Goal: Information Seeking & Learning: Stay updated

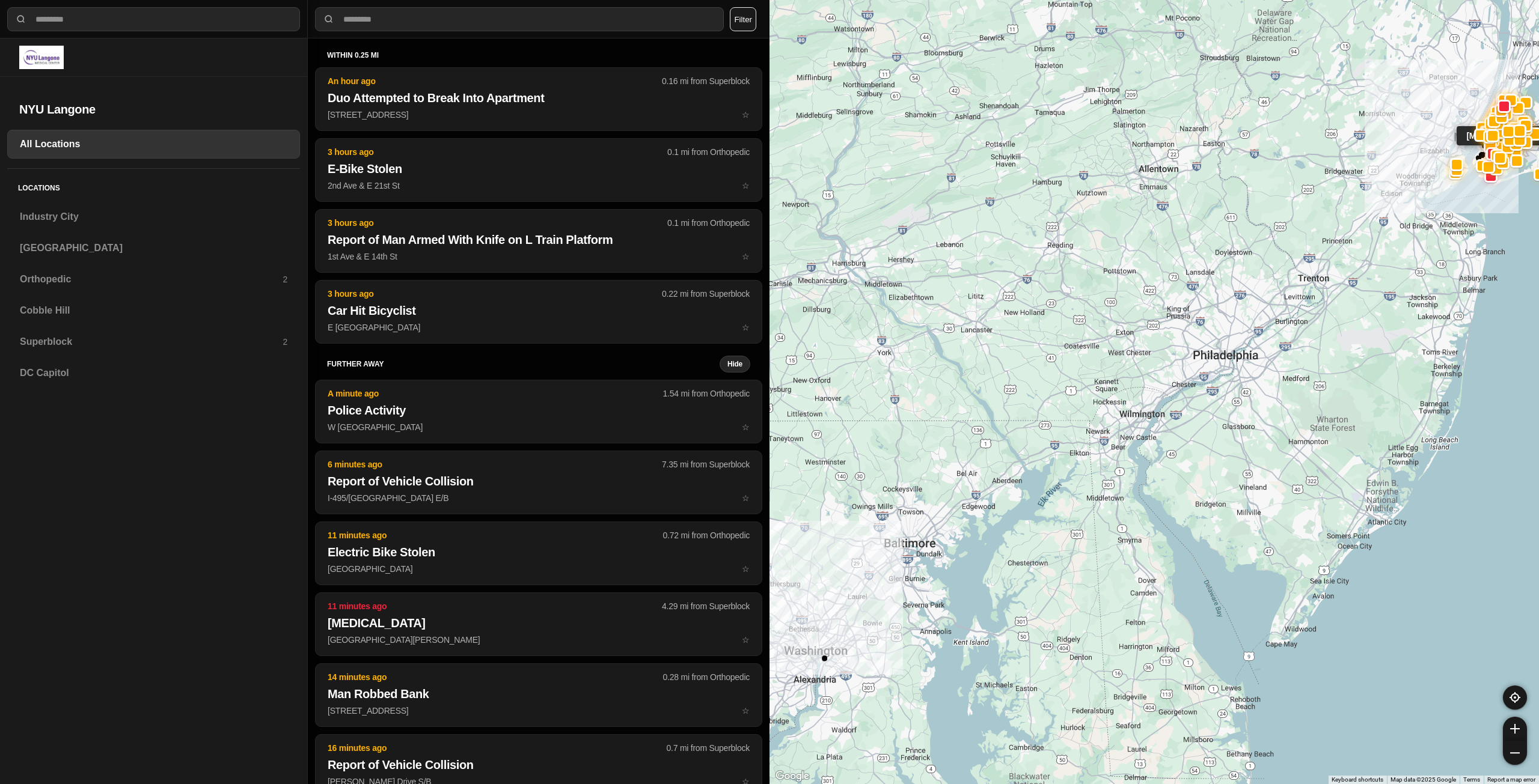
select select "*"
click at [53, 345] on h3 "Superblock" at bounding box center [150, 341] width 263 height 14
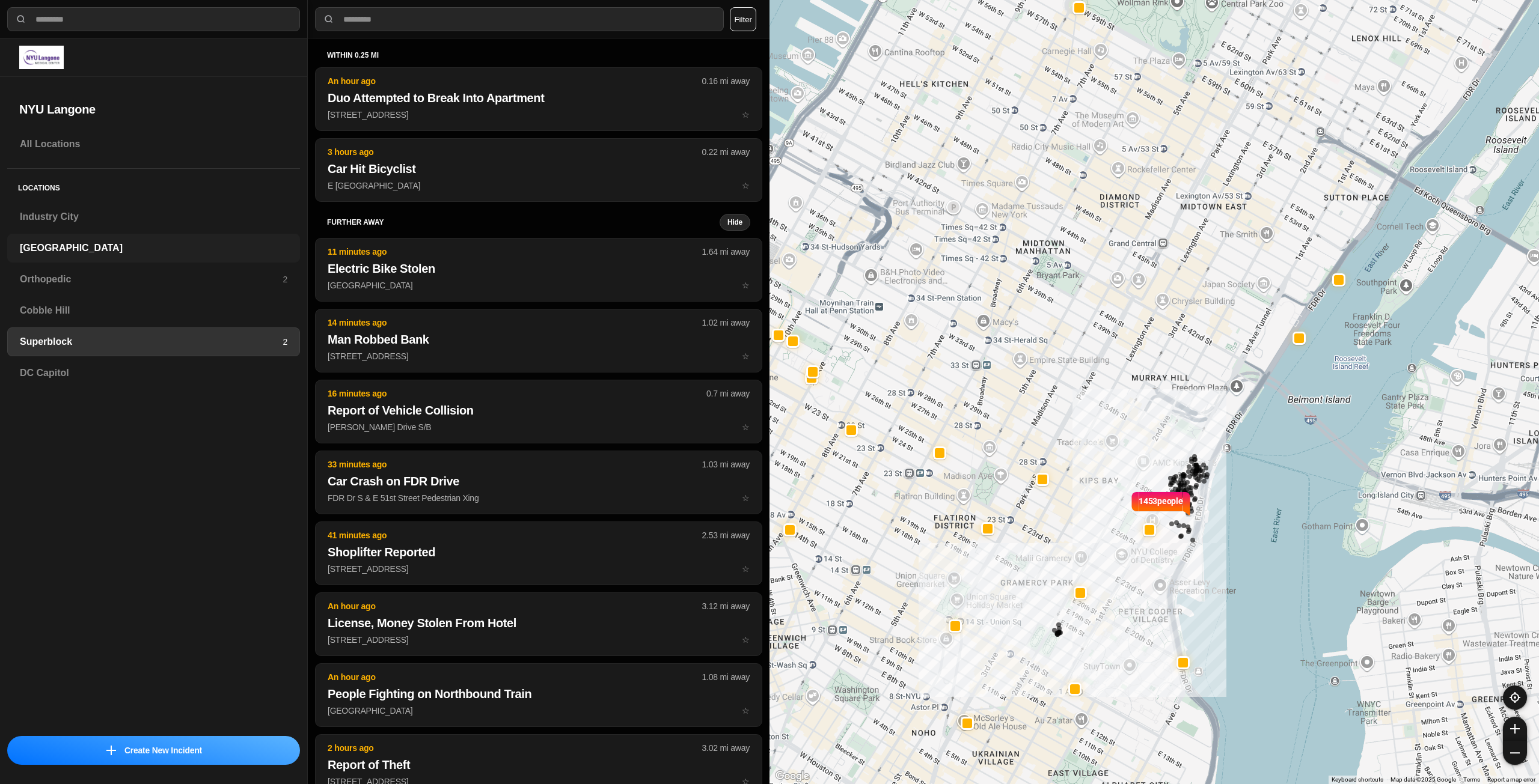
click at [31, 244] on h3 "[GEOGRAPHIC_DATA]" at bounding box center [153, 248] width 268 height 14
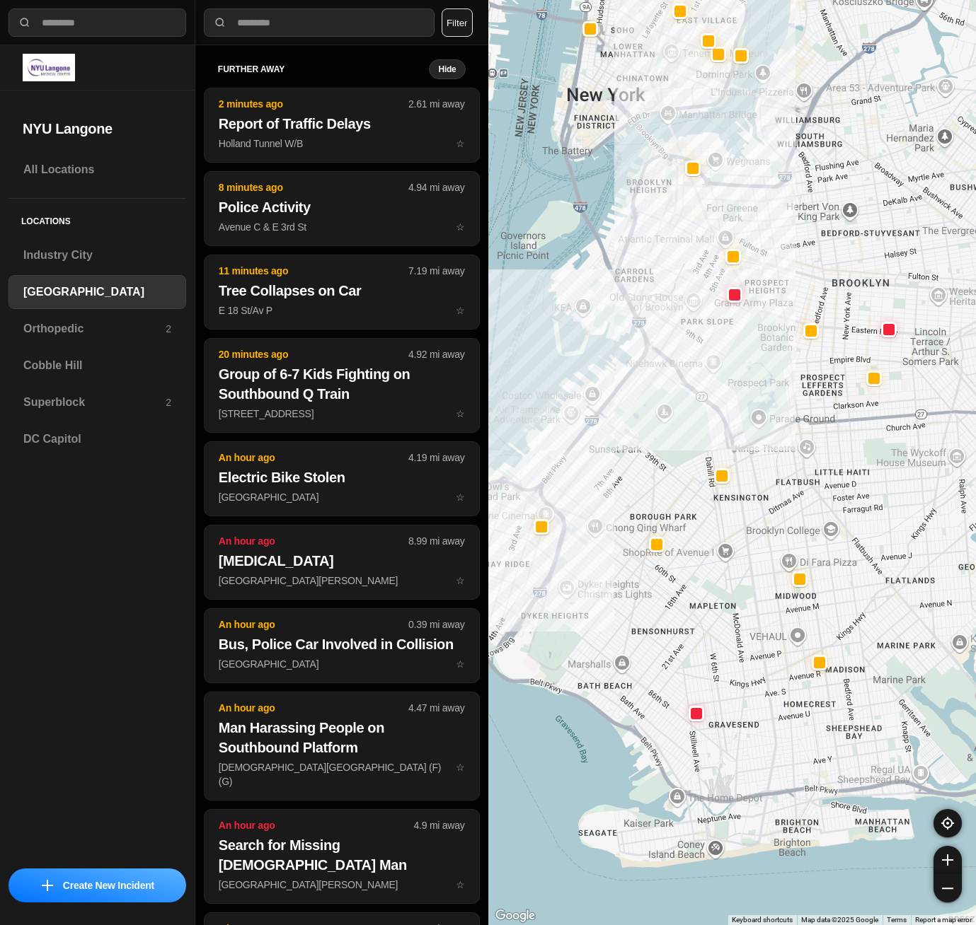
drag, startPoint x: 700, startPoint y: 519, endPoint x: 618, endPoint y: 518, distance: 82.8
click at [618, 518] on div at bounding box center [732, 462] width 488 height 925
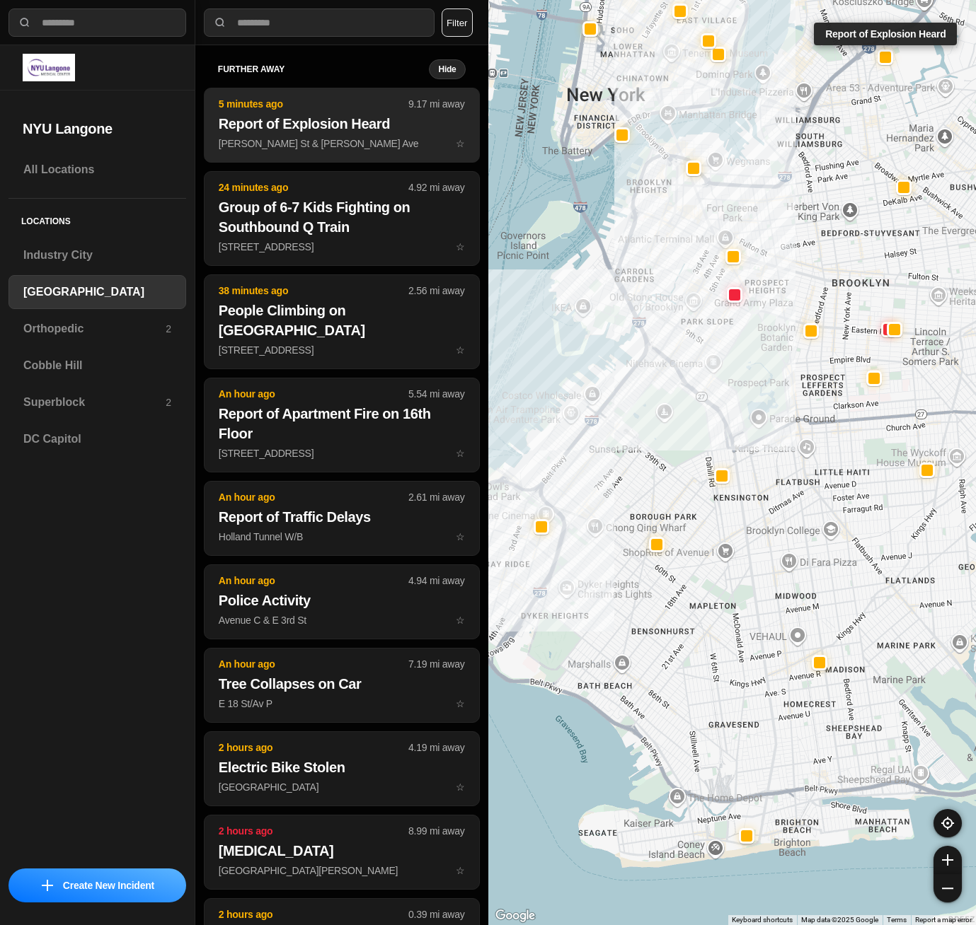
click at [346, 97] on p "5 minutes ago" at bounding box center [314, 104] width 190 height 14
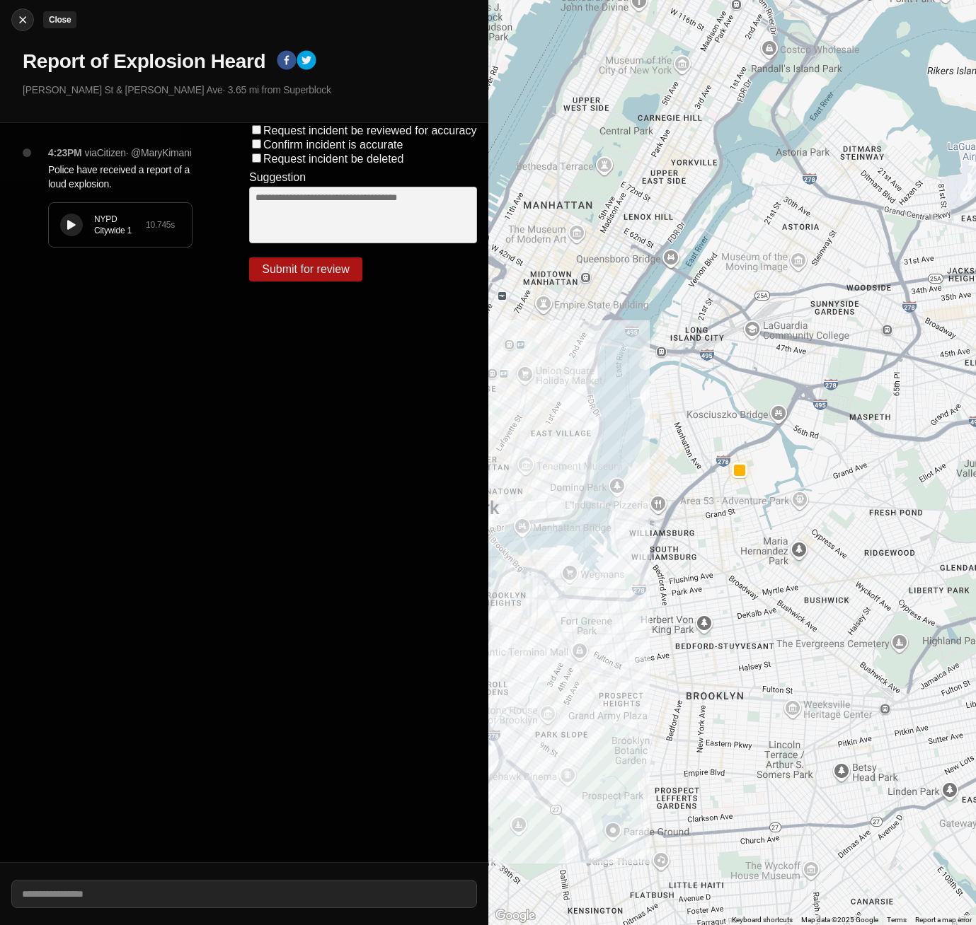
click at [24, 20] on img at bounding box center [23, 20] width 14 height 14
select select "*"
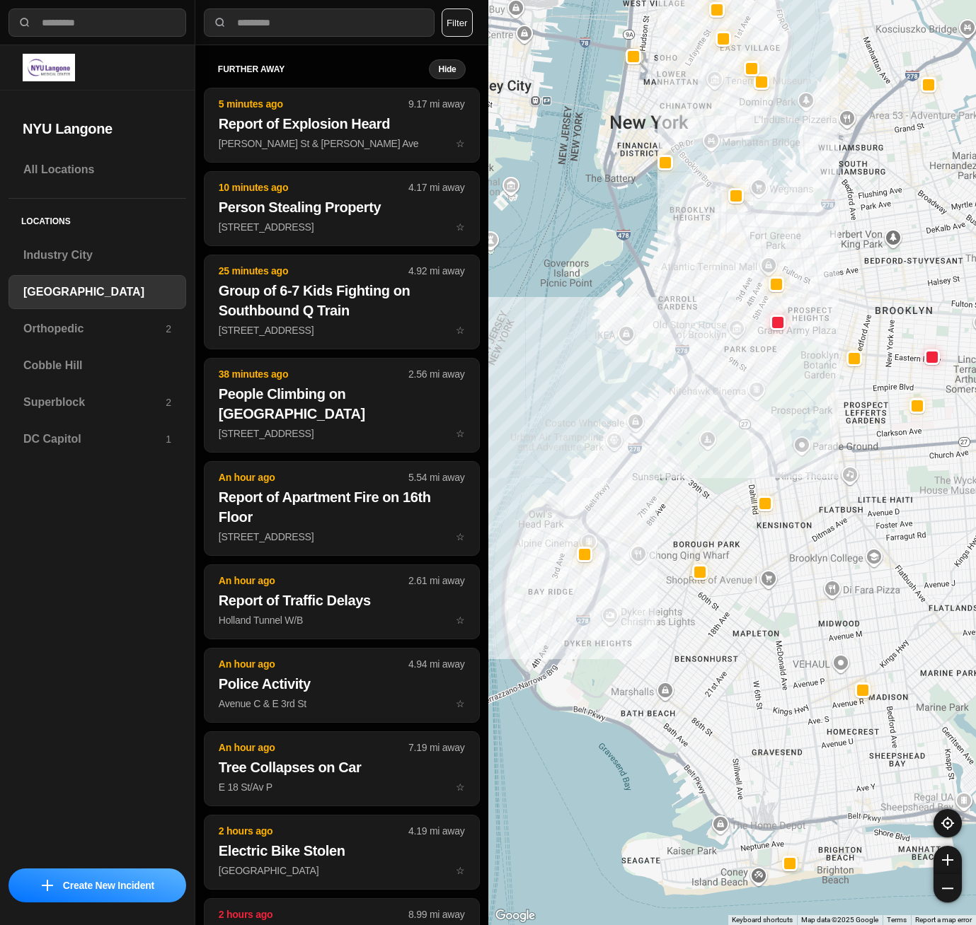
click at [644, 644] on div at bounding box center [732, 462] width 488 height 925
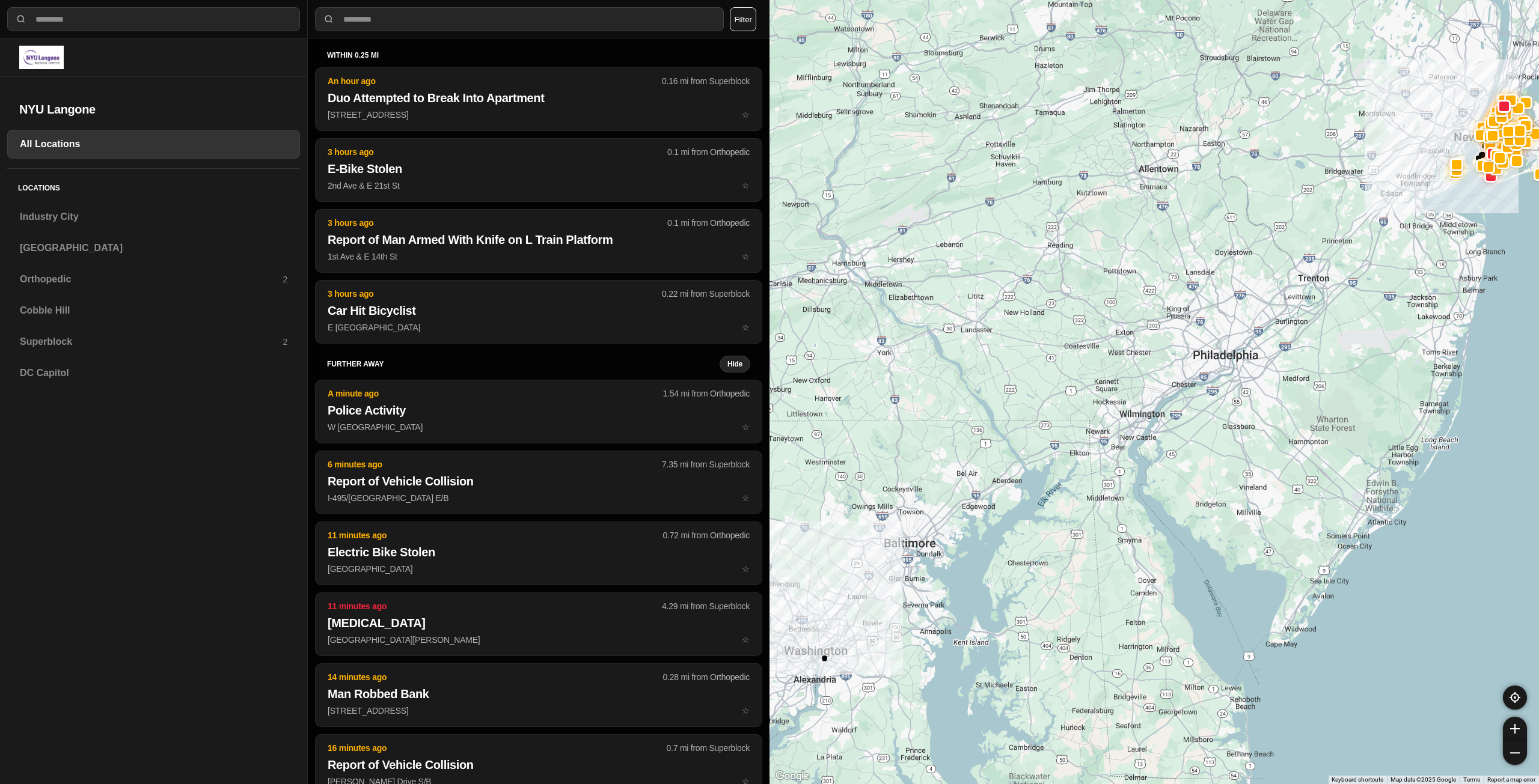
select select "*"
drag, startPoint x: 49, startPoint y: 342, endPoint x: 462, endPoint y: 3, distance: 534.3
click at [49, 342] on h3 "Superblock" at bounding box center [150, 341] width 263 height 14
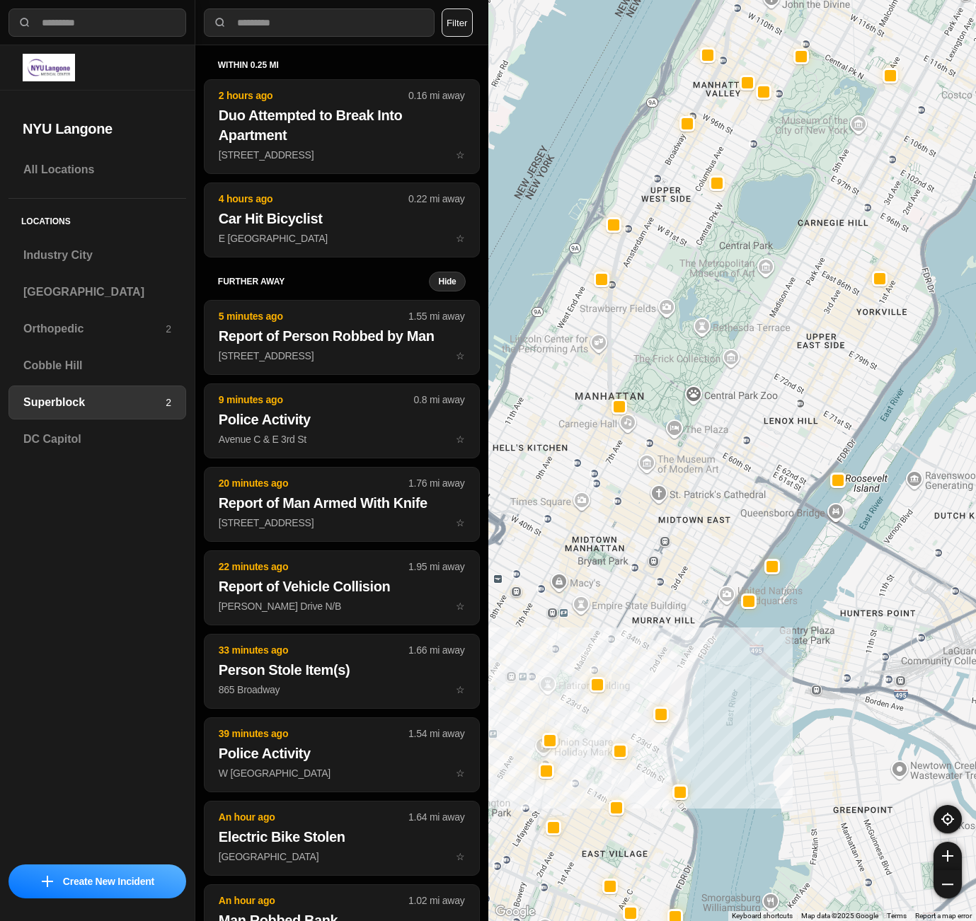
click at [574, 752] on div at bounding box center [732, 460] width 488 height 921
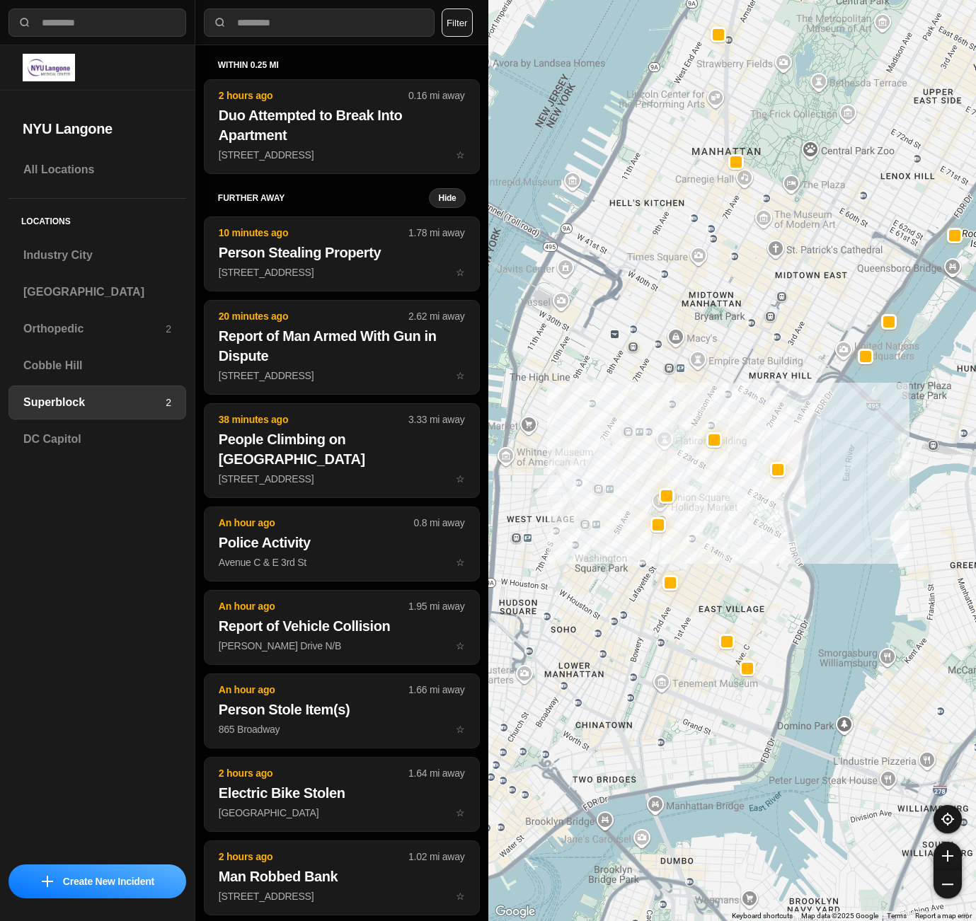
drag, startPoint x: 676, startPoint y: 673, endPoint x: 793, endPoint y: 428, distance: 271.2
click at [793, 428] on div at bounding box center [732, 460] width 488 height 921
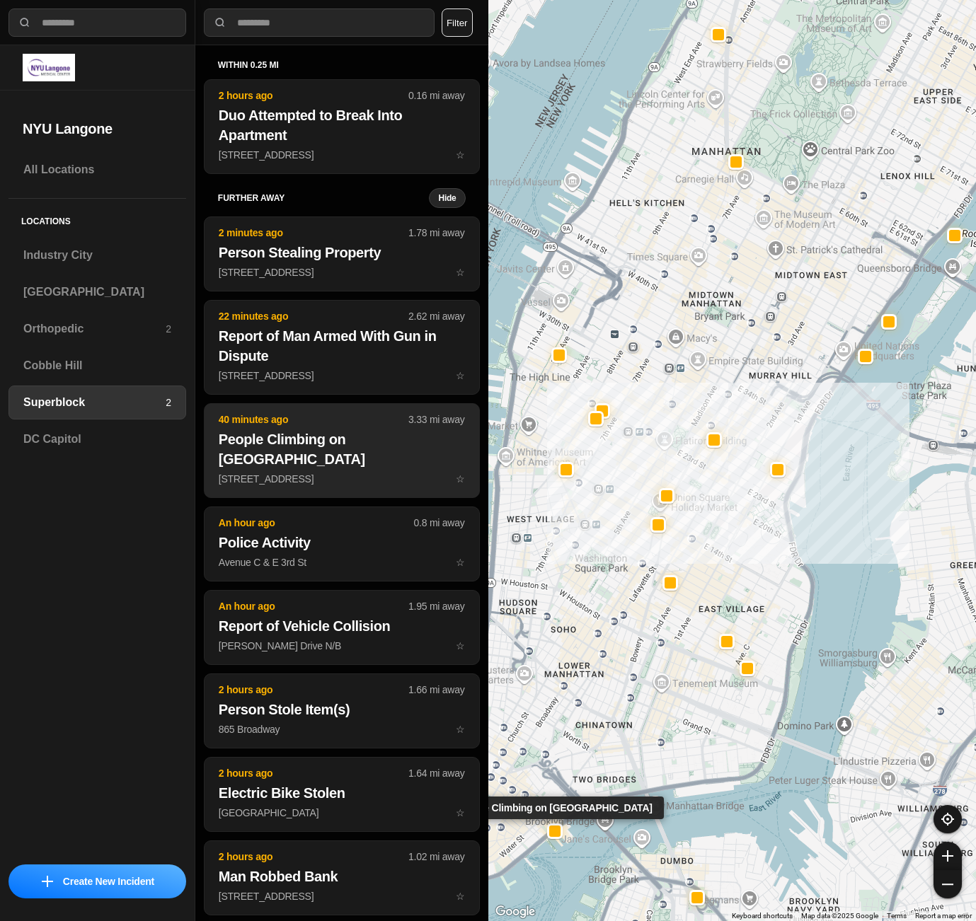
click at [318, 444] on h2 "People Climbing on [GEOGRAPHIC_DATA]" at bounding box center [342, 449] width 246 height 40
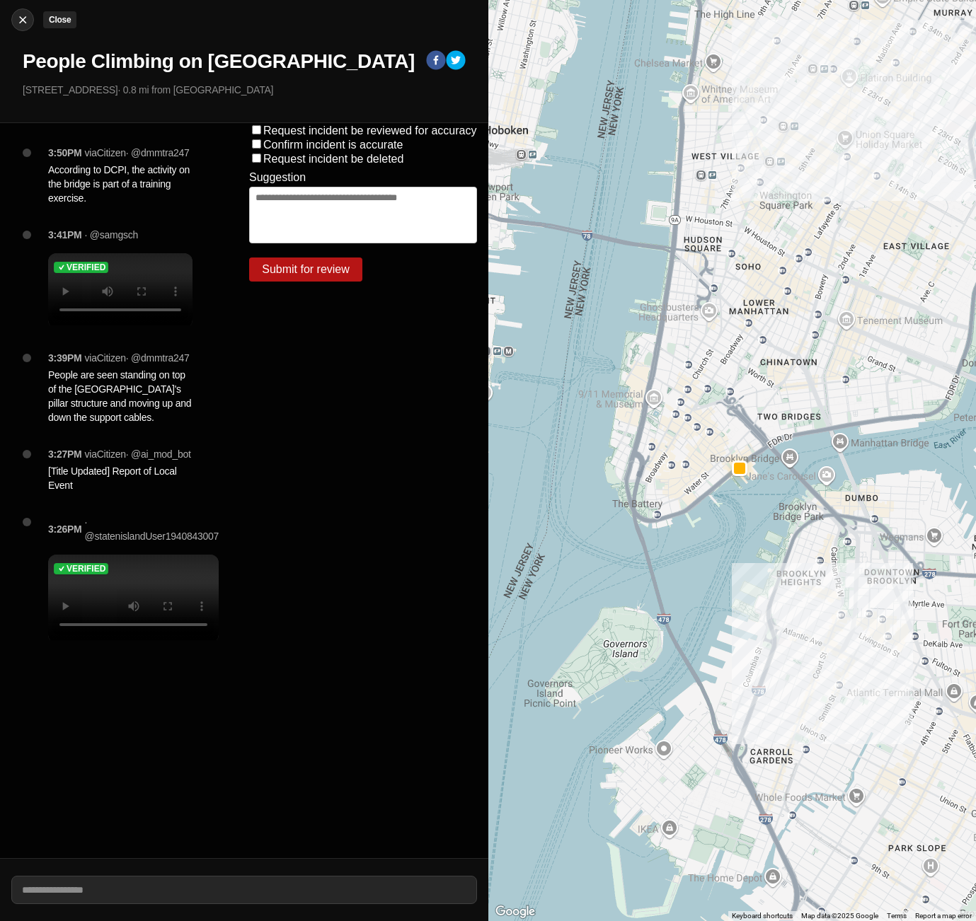
click at [20, 22] on img at bounding box center [23, 20] width 14 height 14
select select "*"
